Goal: Communication & Community: Answer question/provide support

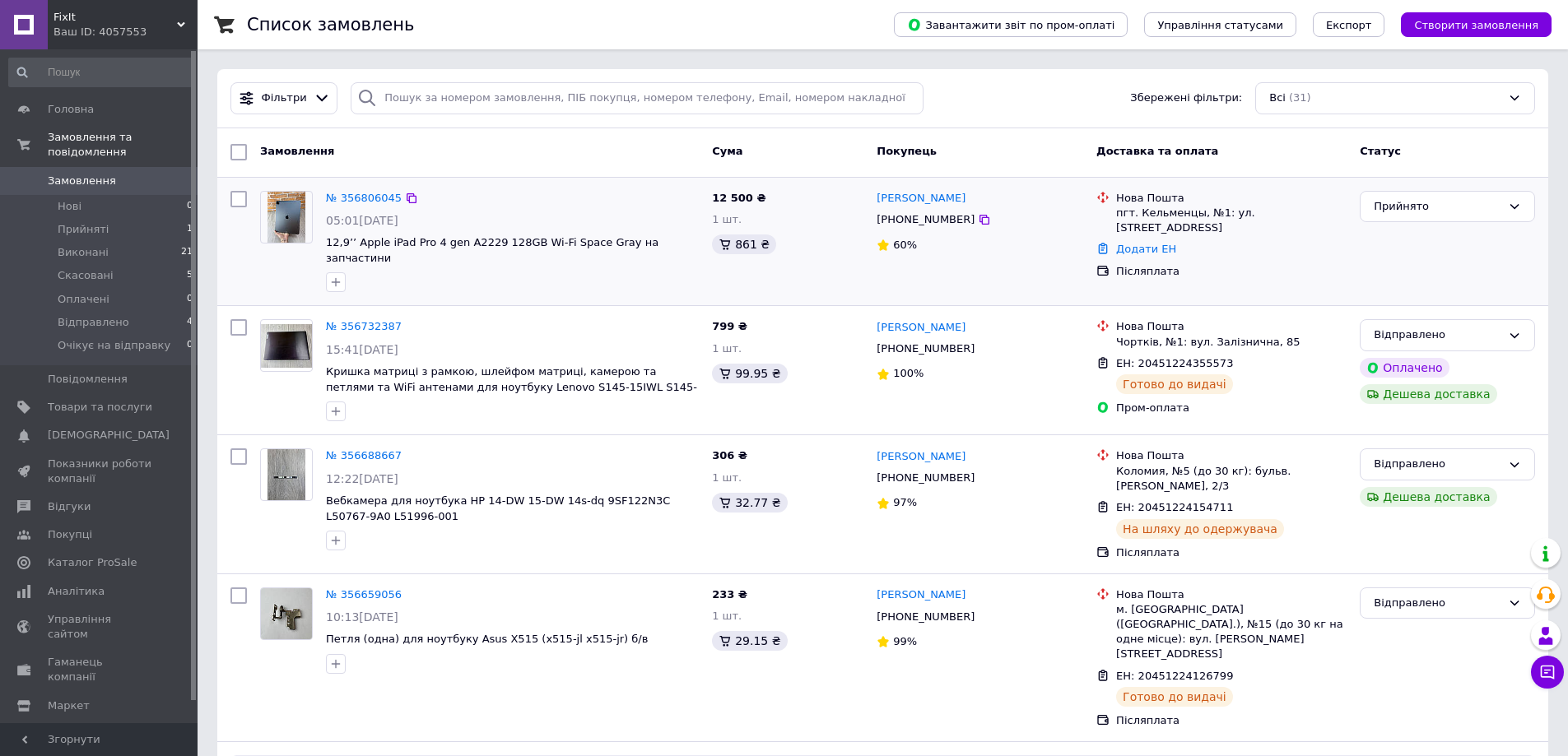
click at [1049, 190] on div "[PERSON_NAME]" at bounding box center [979, 199] width 210 height 19
click at [346, 194] on link "№ 356806045" at bounding box center [364, 198] width 76 height 12
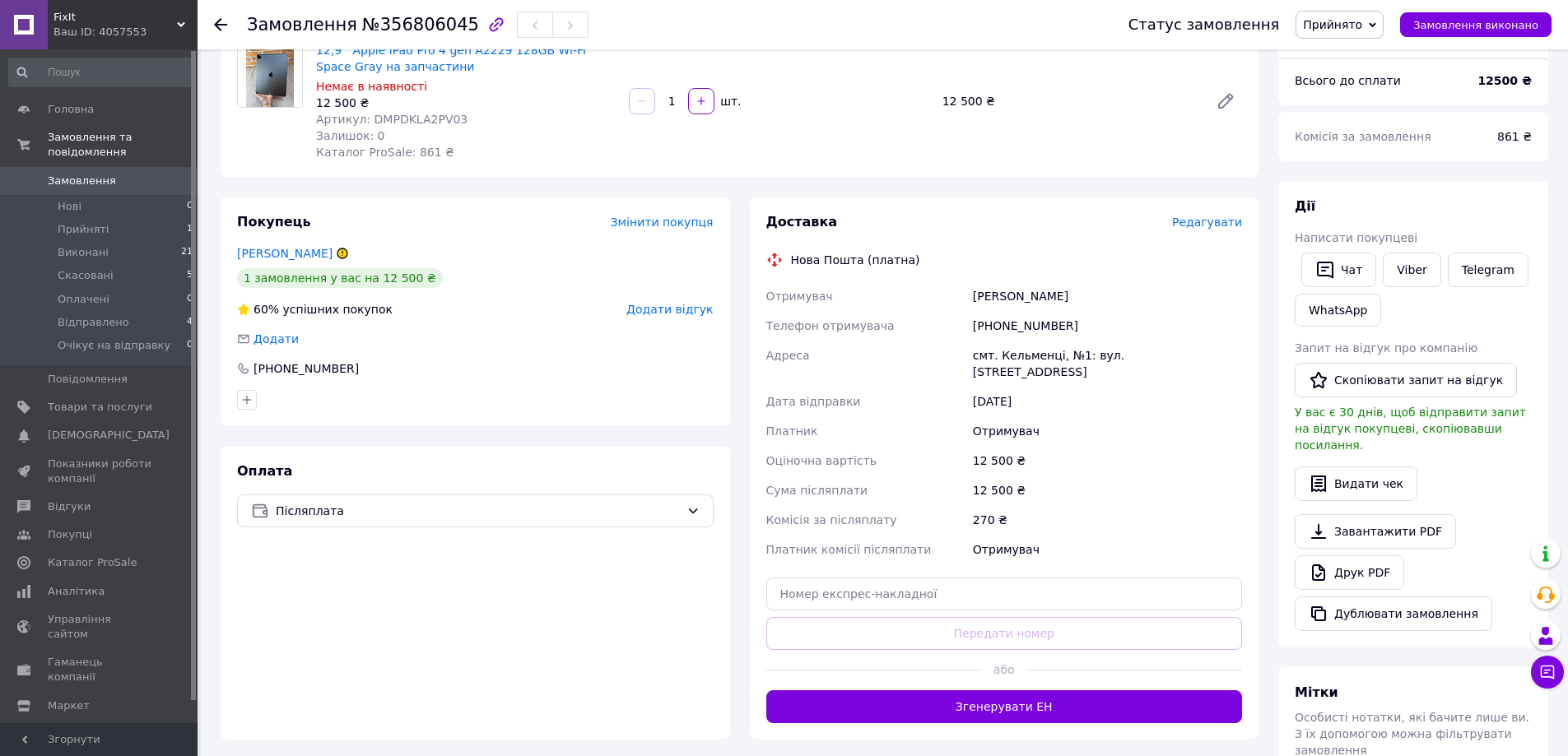
scroll to position [165, 0]
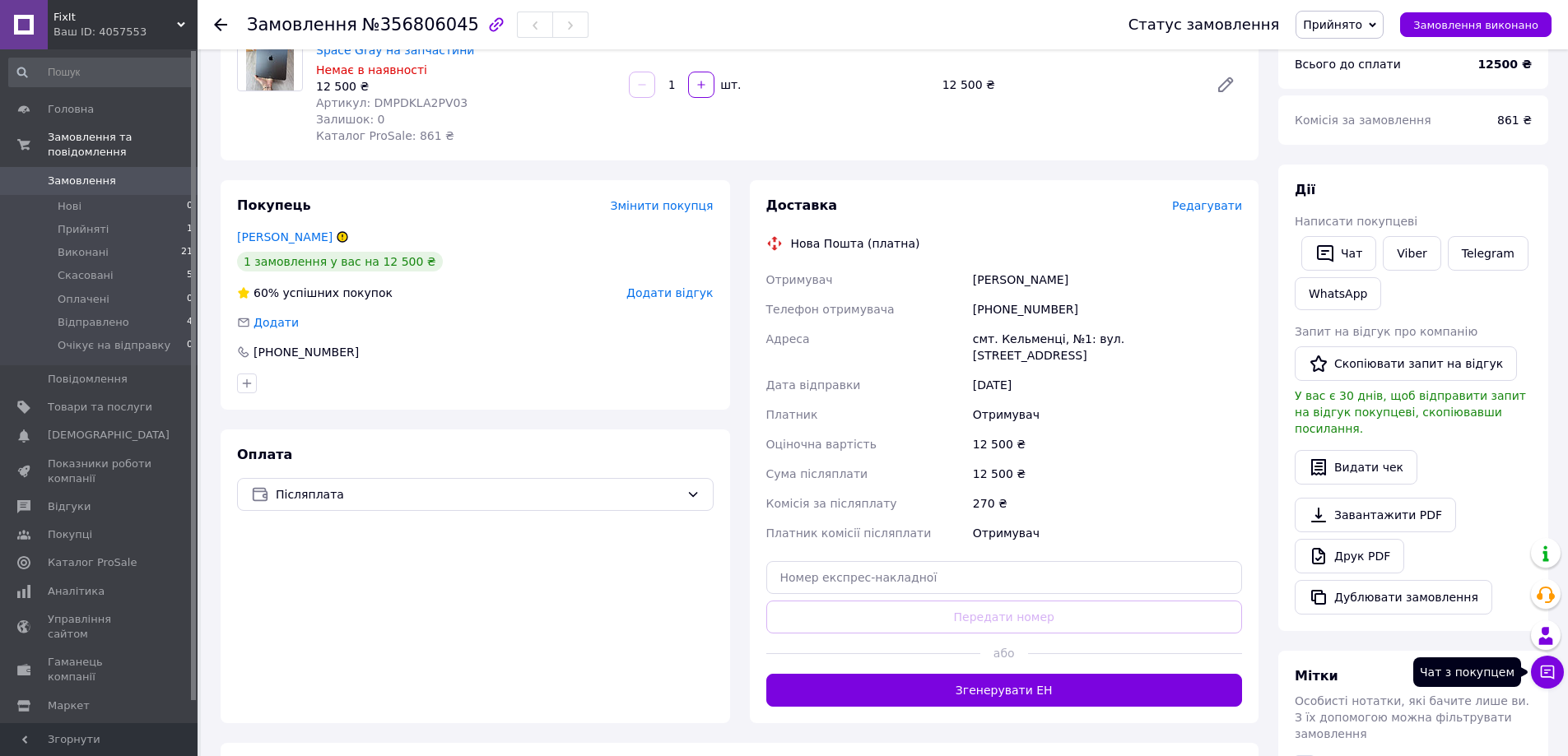
click at [1550, 667] on icon at bounding box center [1548, 673] width 14 height 14
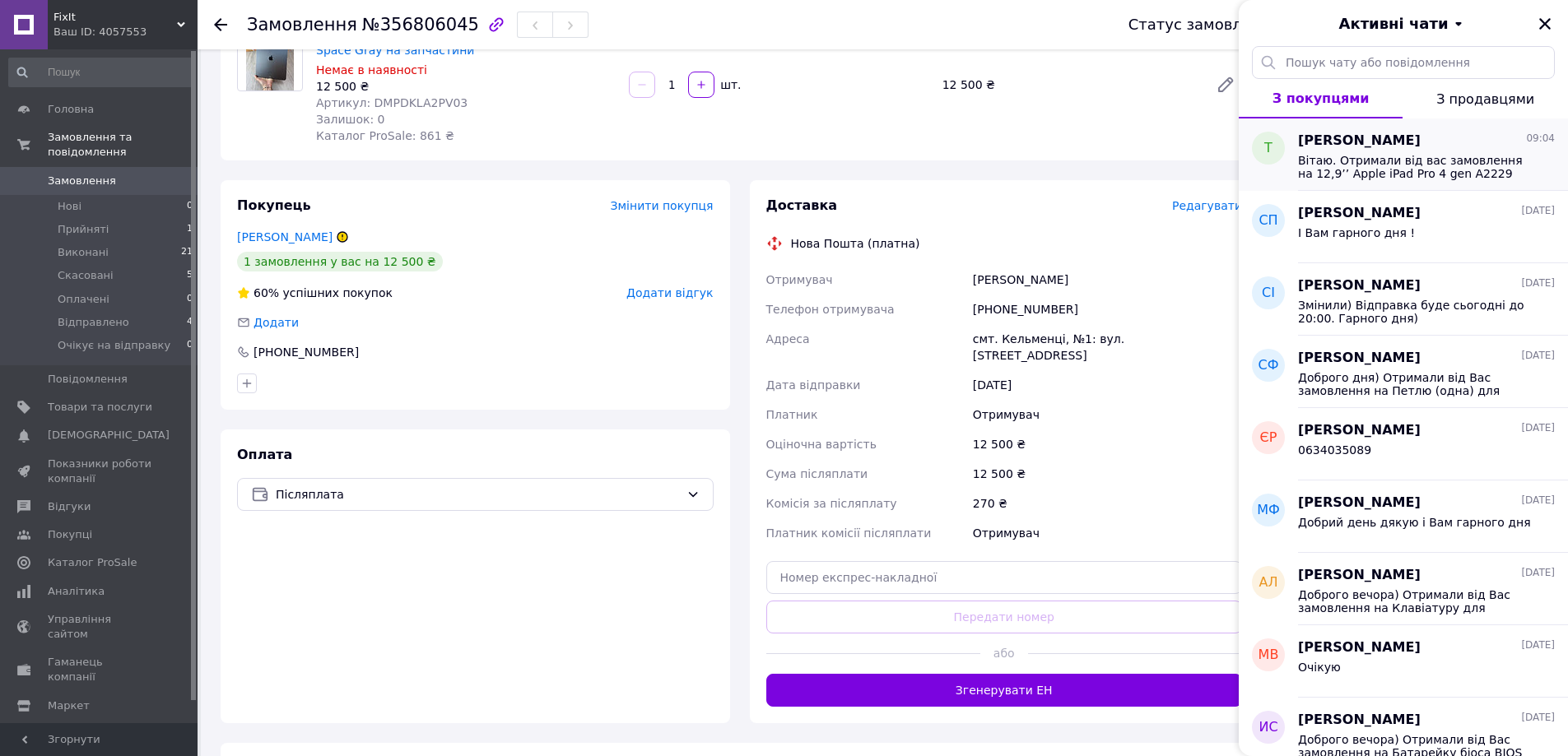
click at [1380, 160] on span "Вітаю. Отримали від вас замовлення на 12,9’’ Apple iPad Pro 4 gen A2229 128GB W…" at bounding box center [1415, 167] width 234 height 26
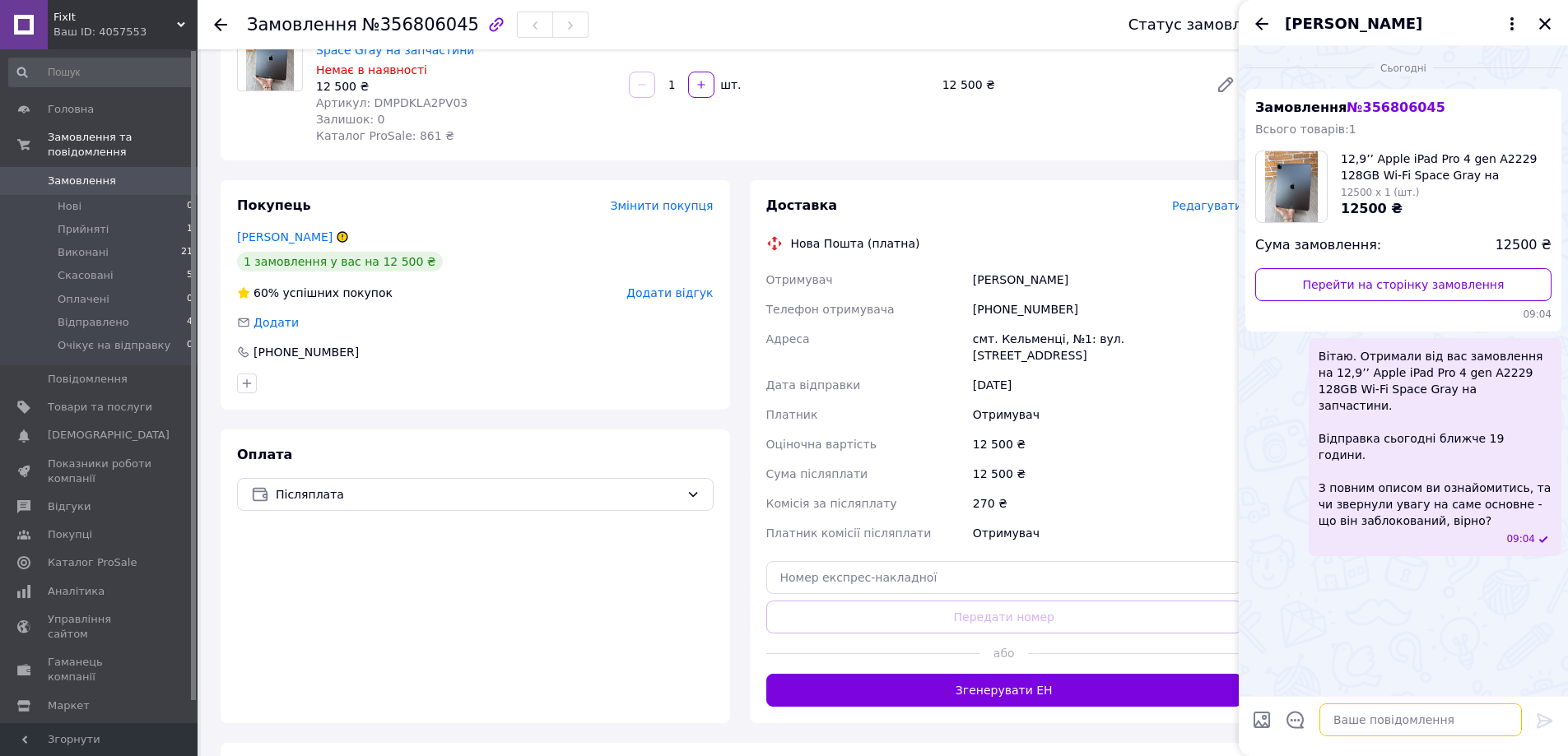
click at [1371, 716] on textarea at bounding box center [1421, 720] width 202 height 33
type textarea "очікуємо від вас відповіді, не можемо до вас дотелефонуватись. 0634035089"
